Goal: Book appointment/travel/reservation

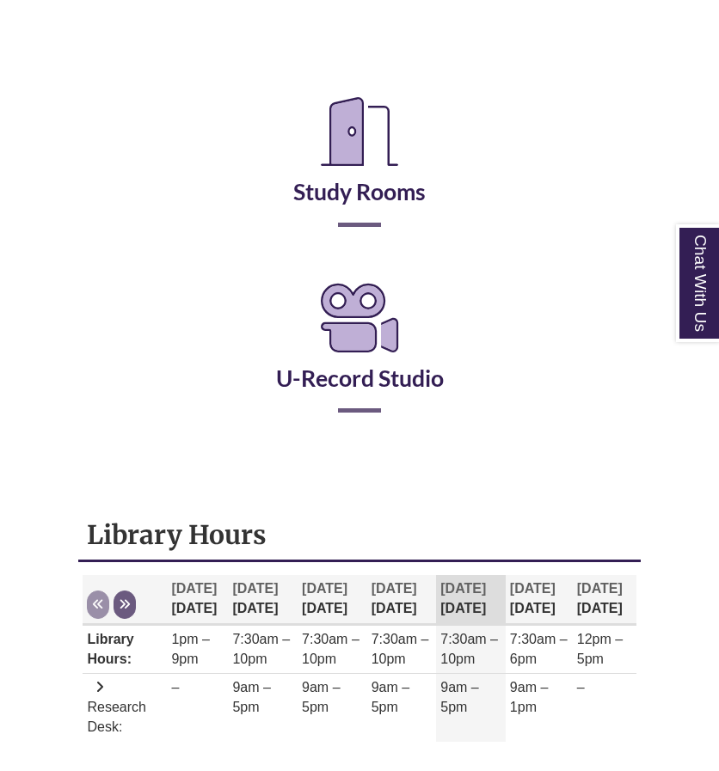
scroll to position [308, 0]
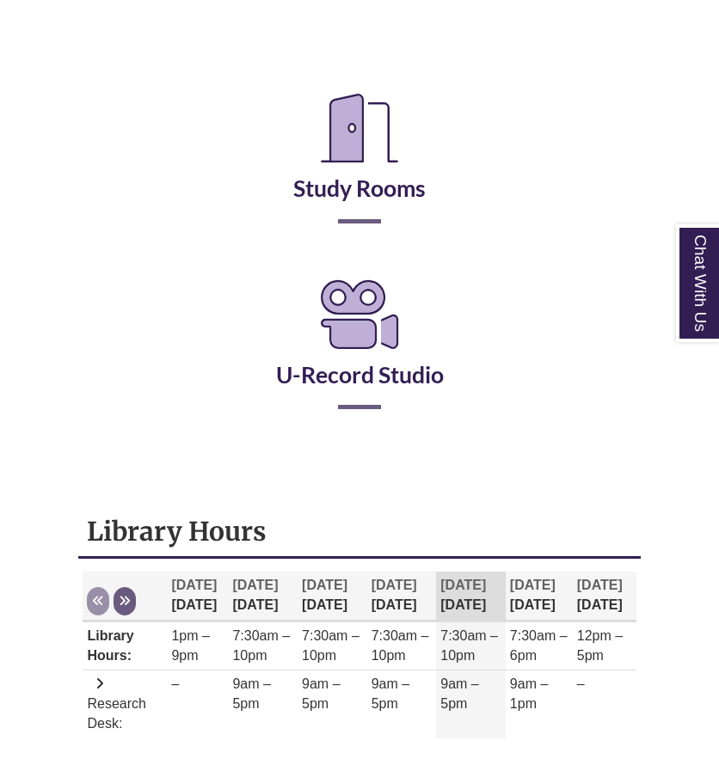
drag, startPoint x: 366, startPoint y: 219, endPoint x: 334, endPoint y: 219, distance: 31.8
click at [334, 219] on h2 "Study Rooms" at bounding box center [359, 151] width 486 height 143
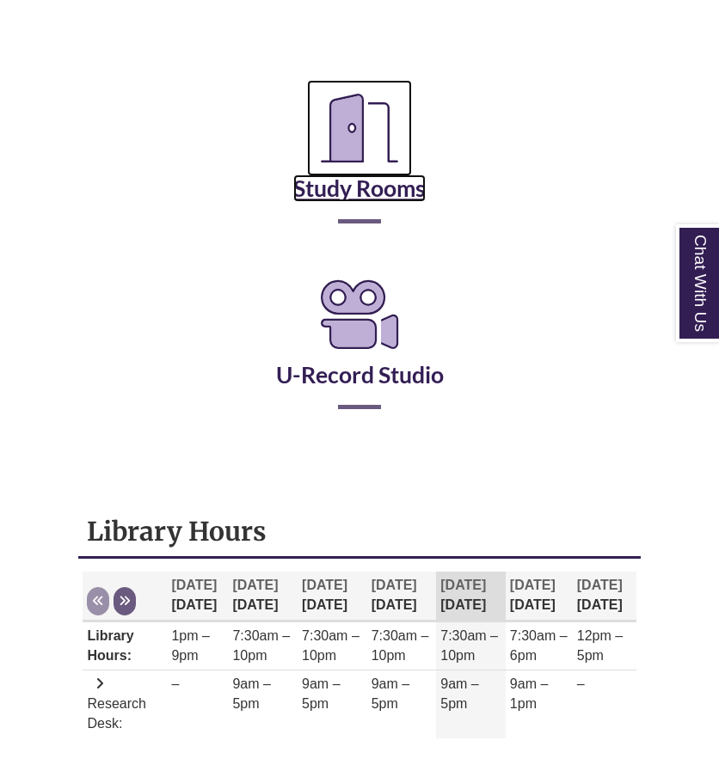
click at [350, 188] on link "Study Rooms" at bounding box center [359, 167] width 132 height 70
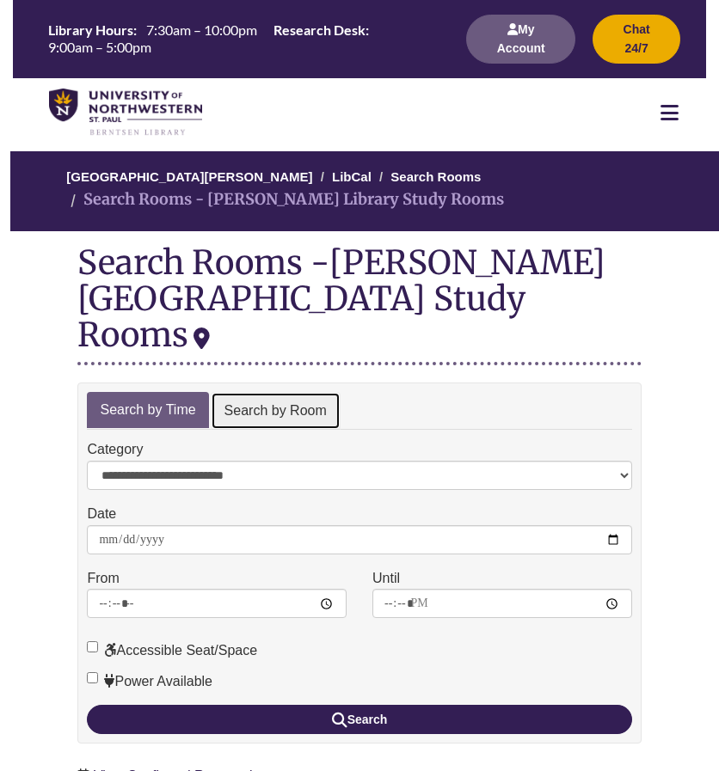
click at [225, 392] on link "Search by Room" at bounding box center [276, 411] width 130 height 39
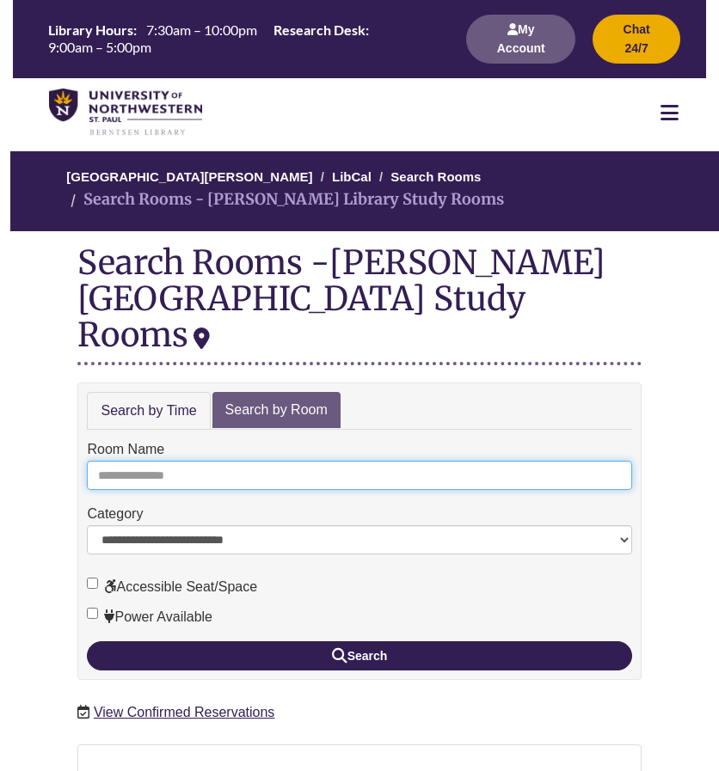
click at [215, 461] on input "Room Name" at bounding box center [359, 475] width 544 height 29
click at [87, 641] on button "Search" at bounding box center [359, 655] width 544 height 29
type input "**"
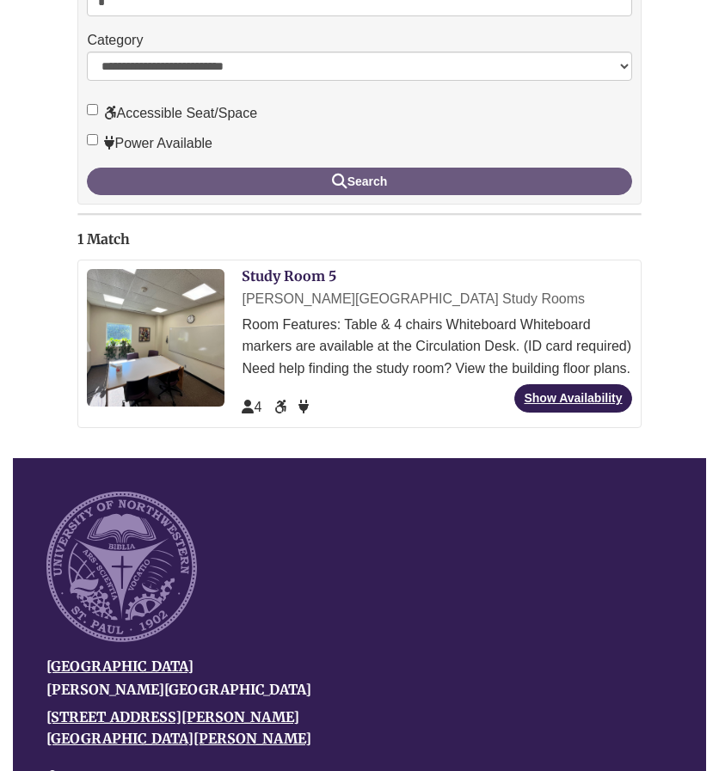
scroll to position [474, 0]
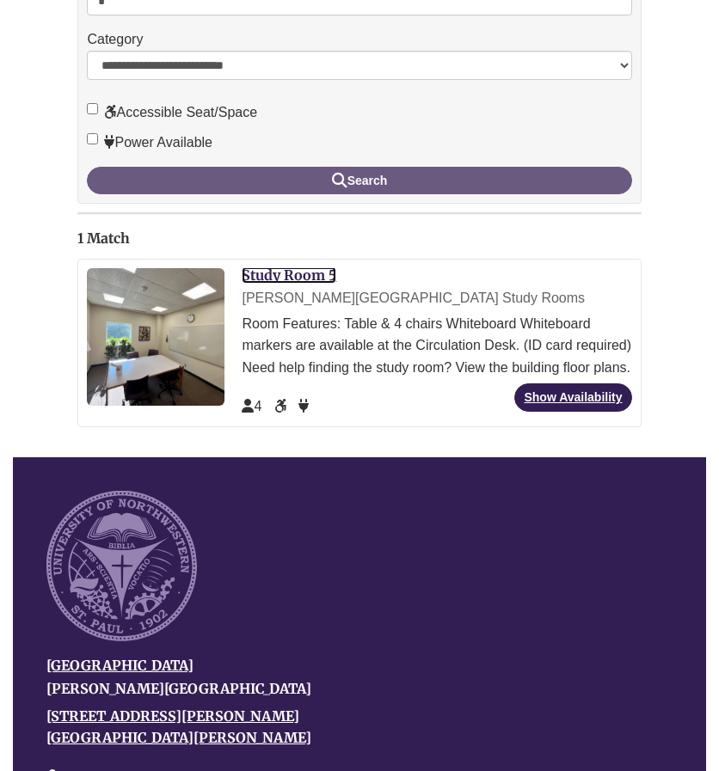
click at [291, 266] on link "Study Room 5" at bounding box center [289, 274] width 95 height 17
